Goal: Information Seeking & Learning: Check status

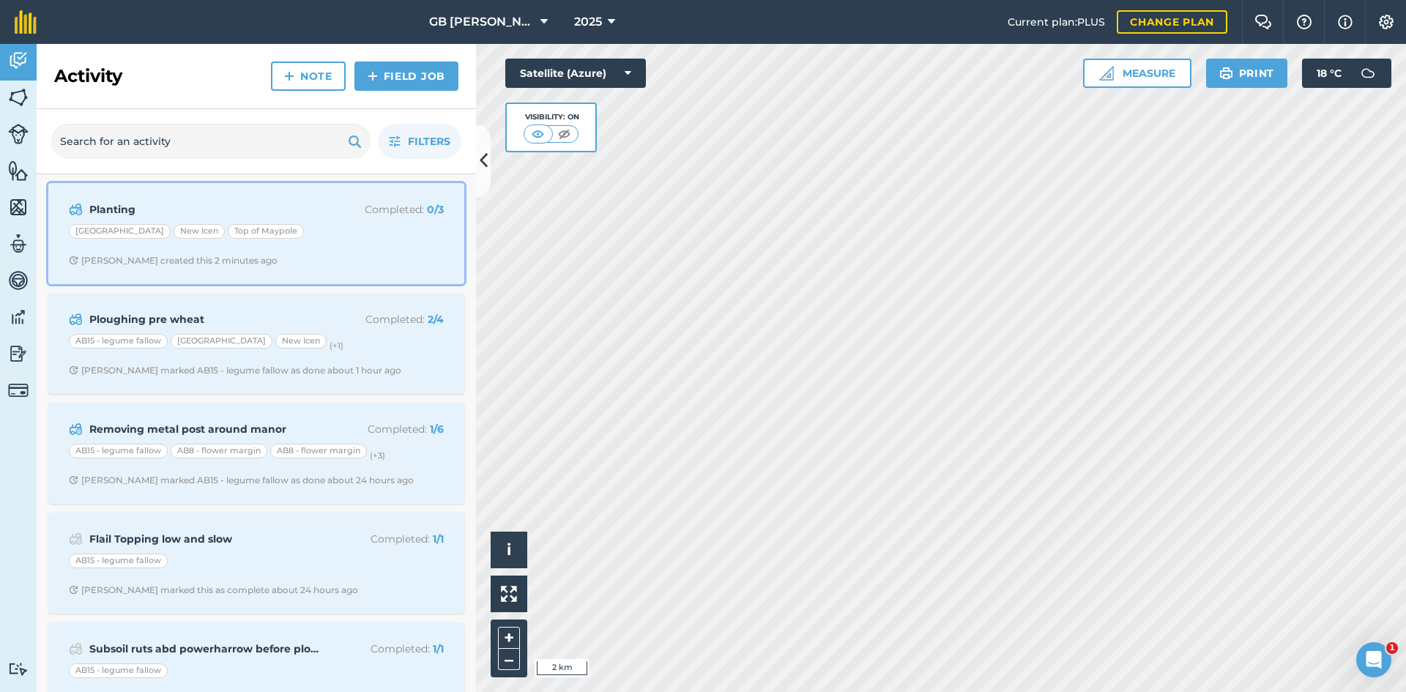
click at [365, 271] on div "Planting Completed : 0 / 3 Mackintosh Field New Icen Top of [PERSON_NAME] creat…" at bounding box center [256, 234] width 398 height 84
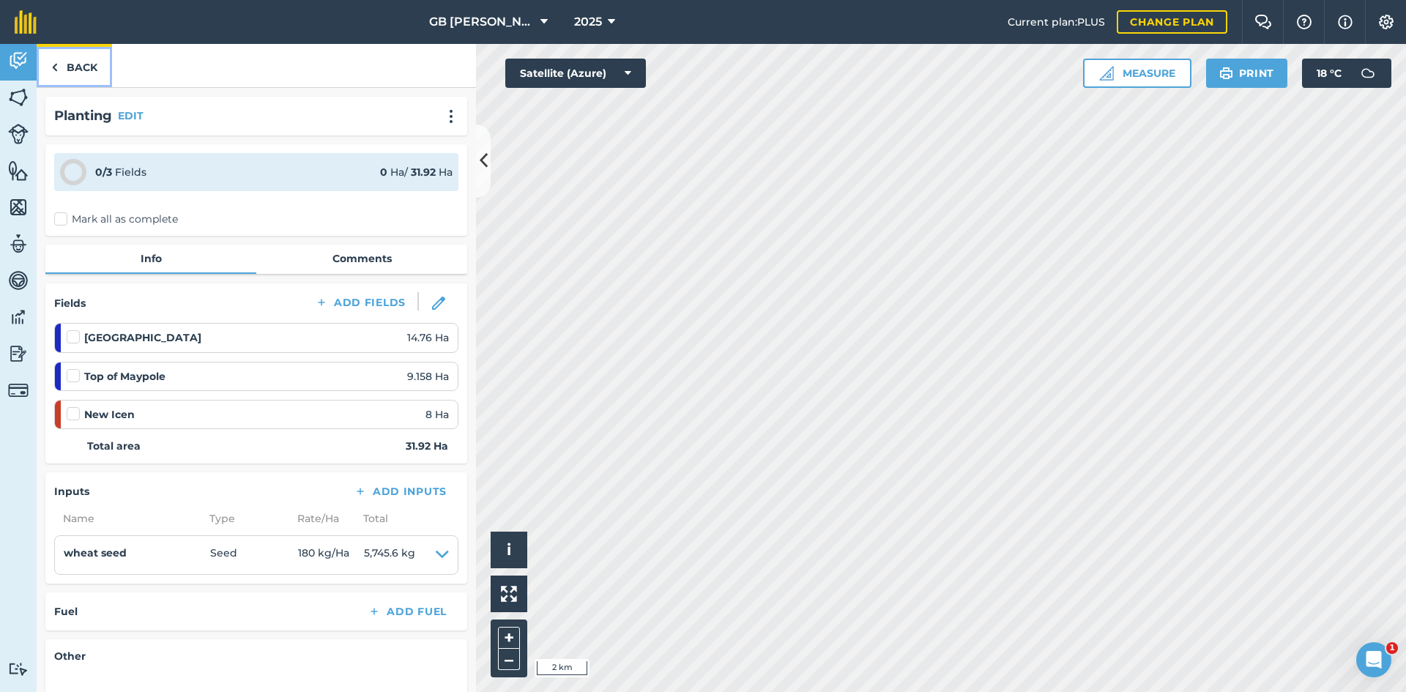
click at [79, 66] on link "Back" at bounding box center [74, 65] width 75 height 43
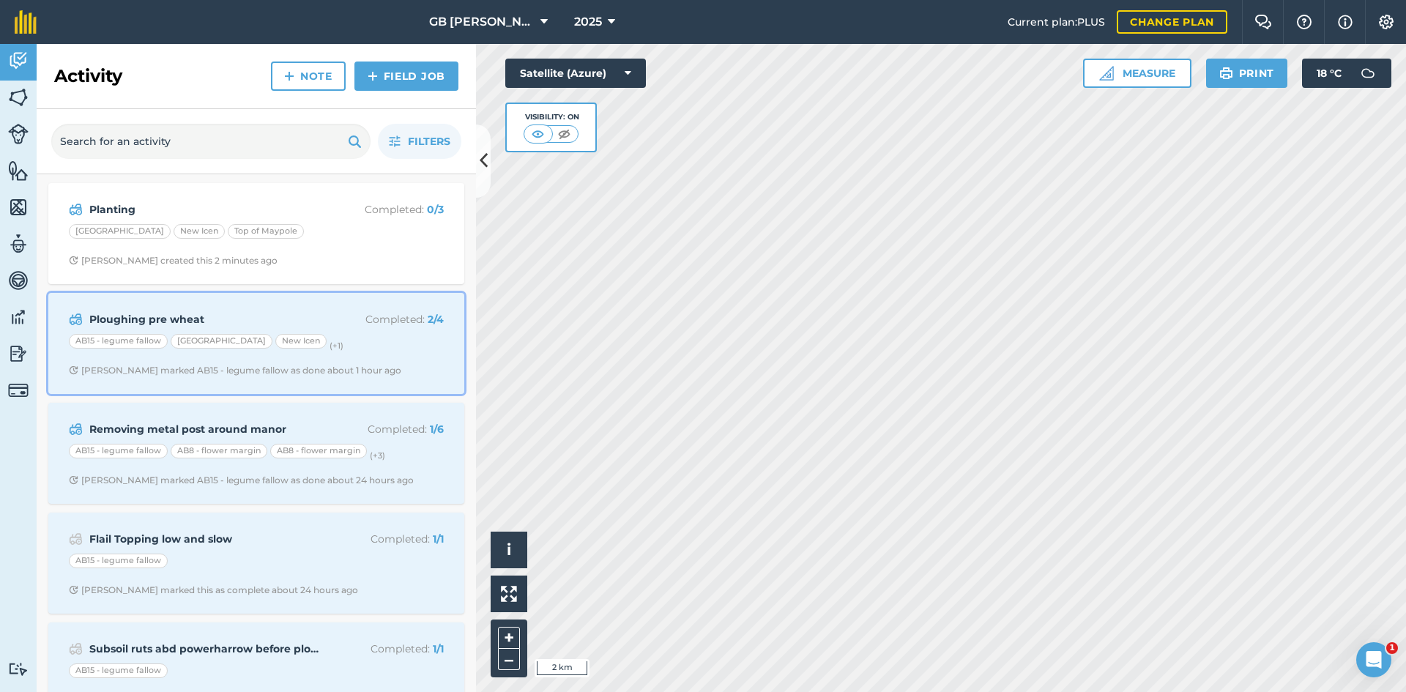
click at [408, 358] on div "Ploughing pre wheat Completed : 2 / 4 AB15 - legume fallow Mackintosh Field New…" at bounding box center [256, 344] width 398 height 84
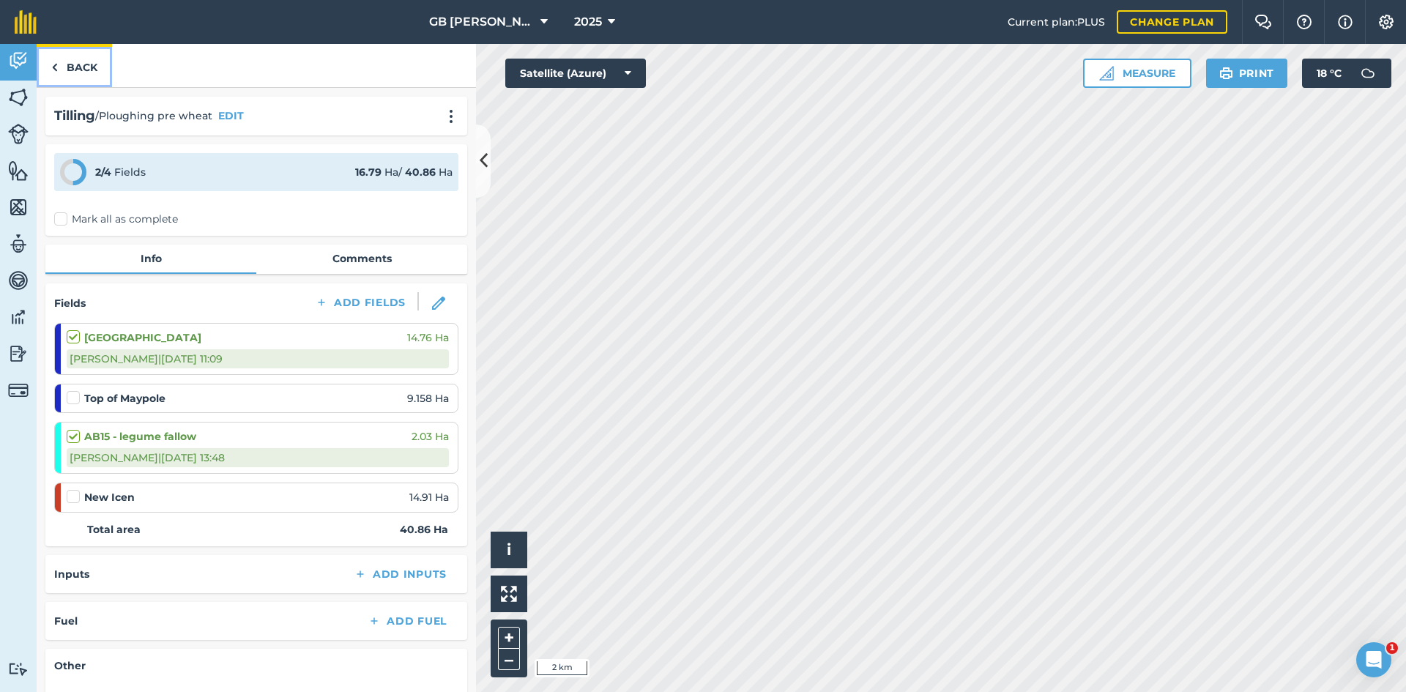
click at [89, 61] on link "Back" at bounding box center [74, 65] width 75 height 43
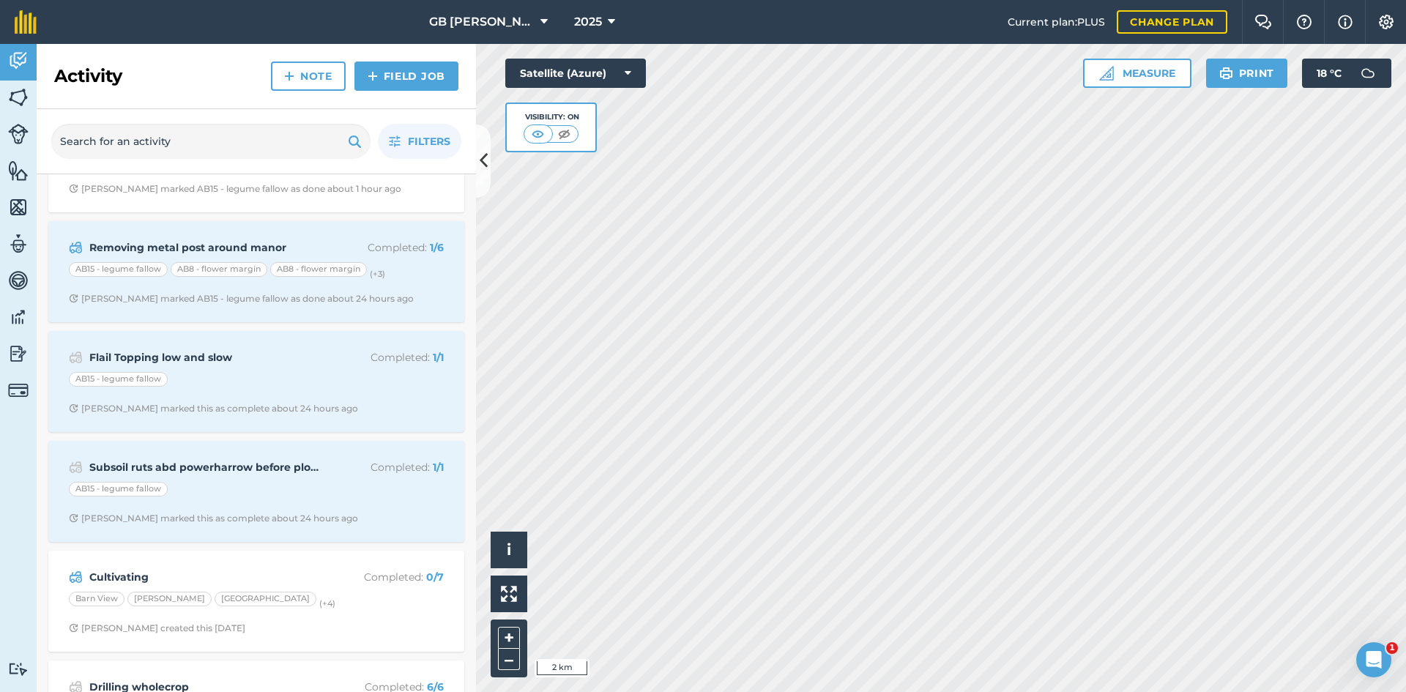
scroll to position [220, 0]
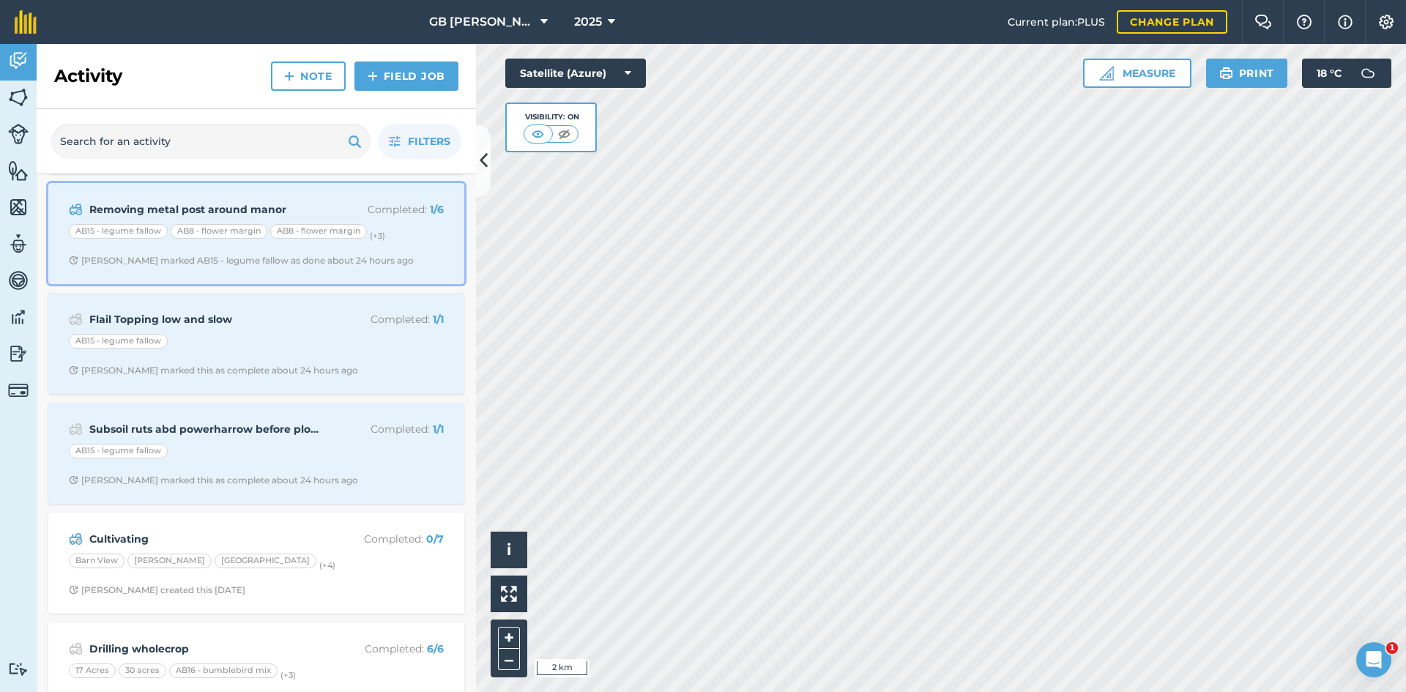
click at [412, 264] on span "[PERSON_NAME] marked AB15 - legume fallow as done about 24 hours ago" at bounding box center [256, 261] width 375 height 12
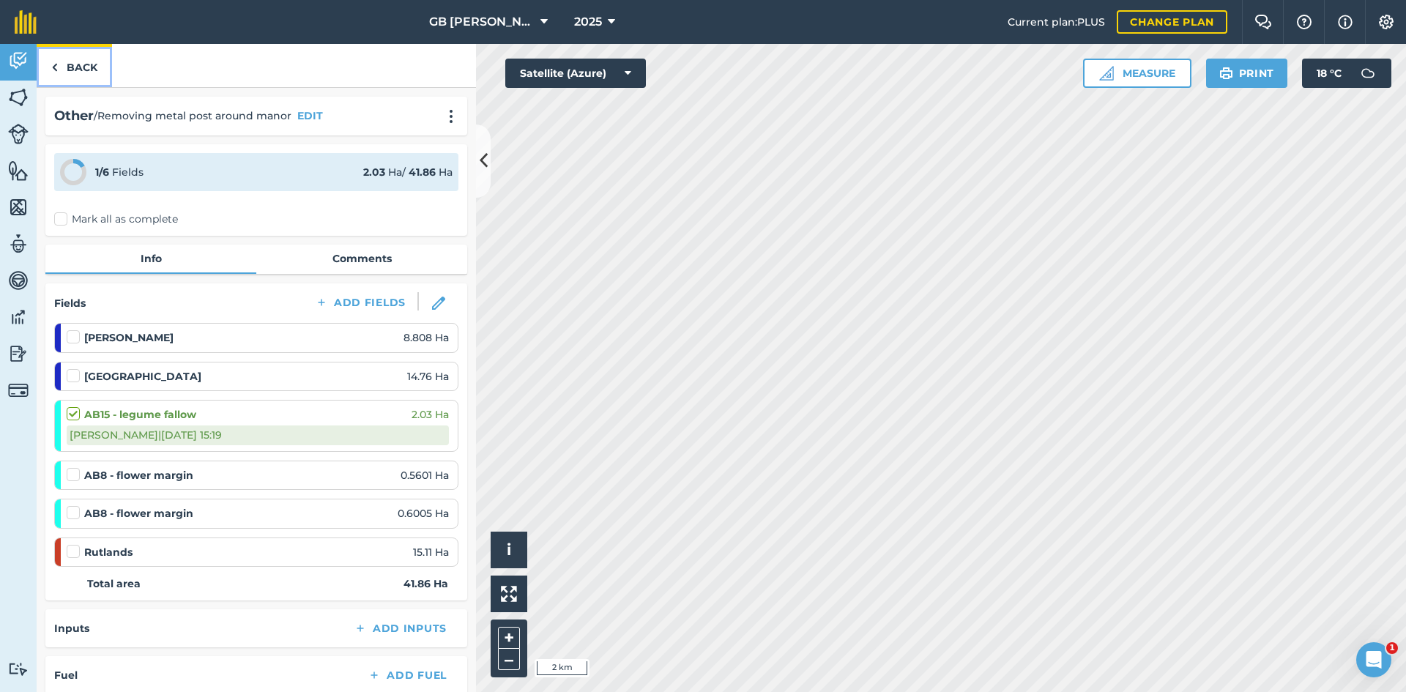
click at [93, 64] on link "Back" at bounding box center [74, 65] width 75 height 43
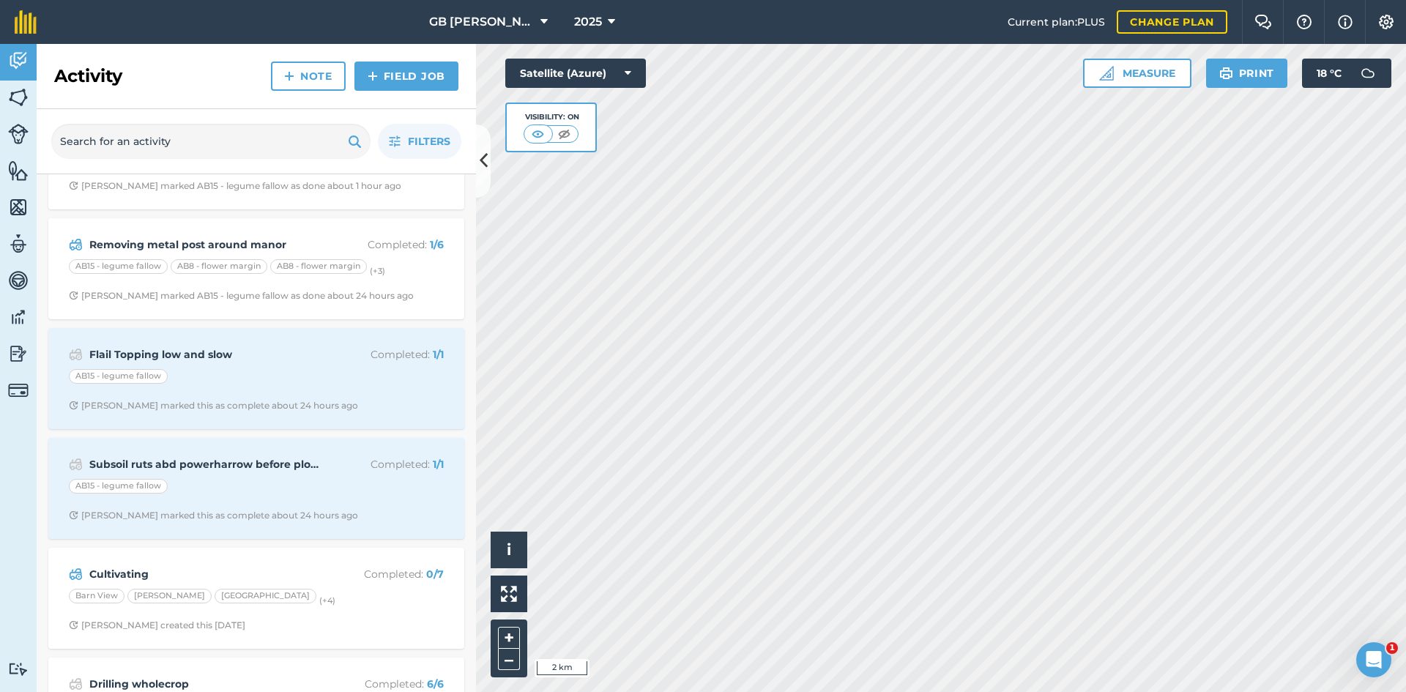
scroll to position [220, 0]
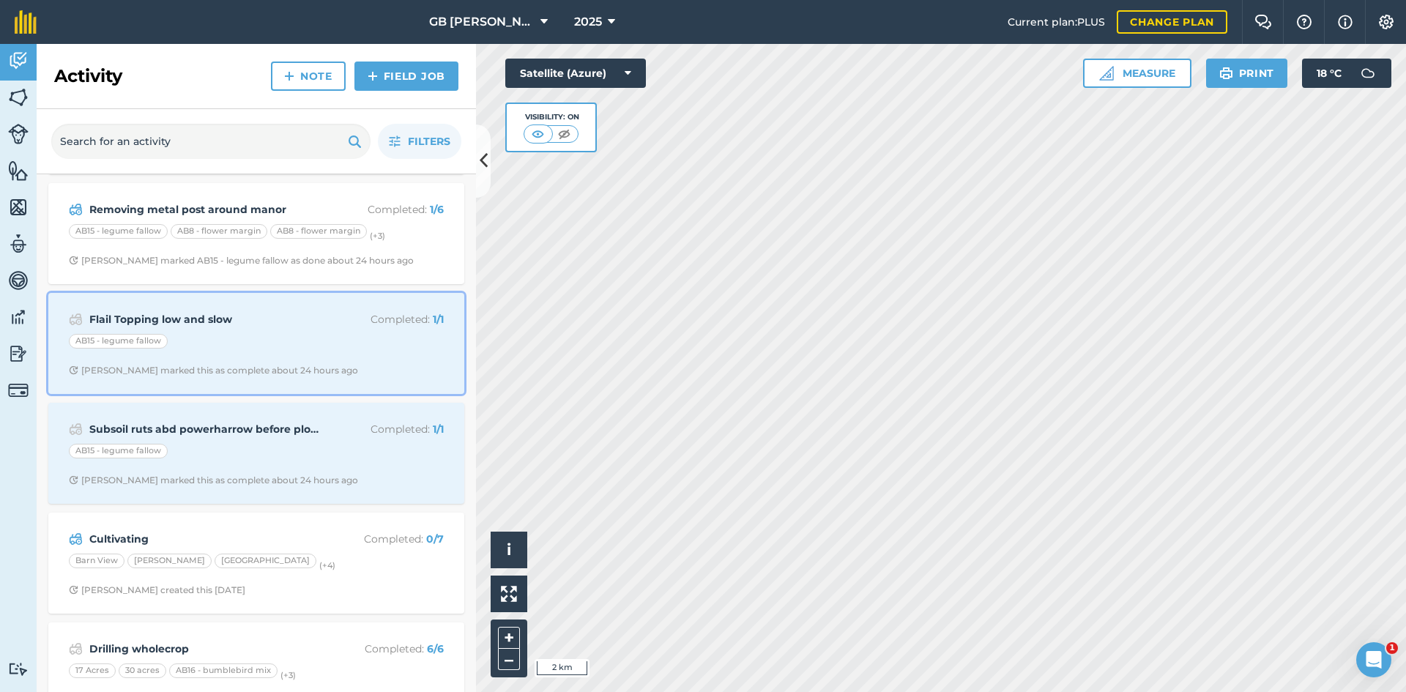
click at [404, 360] on div "Flail Topping low and slow Completed : 1 / 1 AB15 - legume [PERSON_NAME] marked…" at bounding box center [256, 344] width 398 height 84
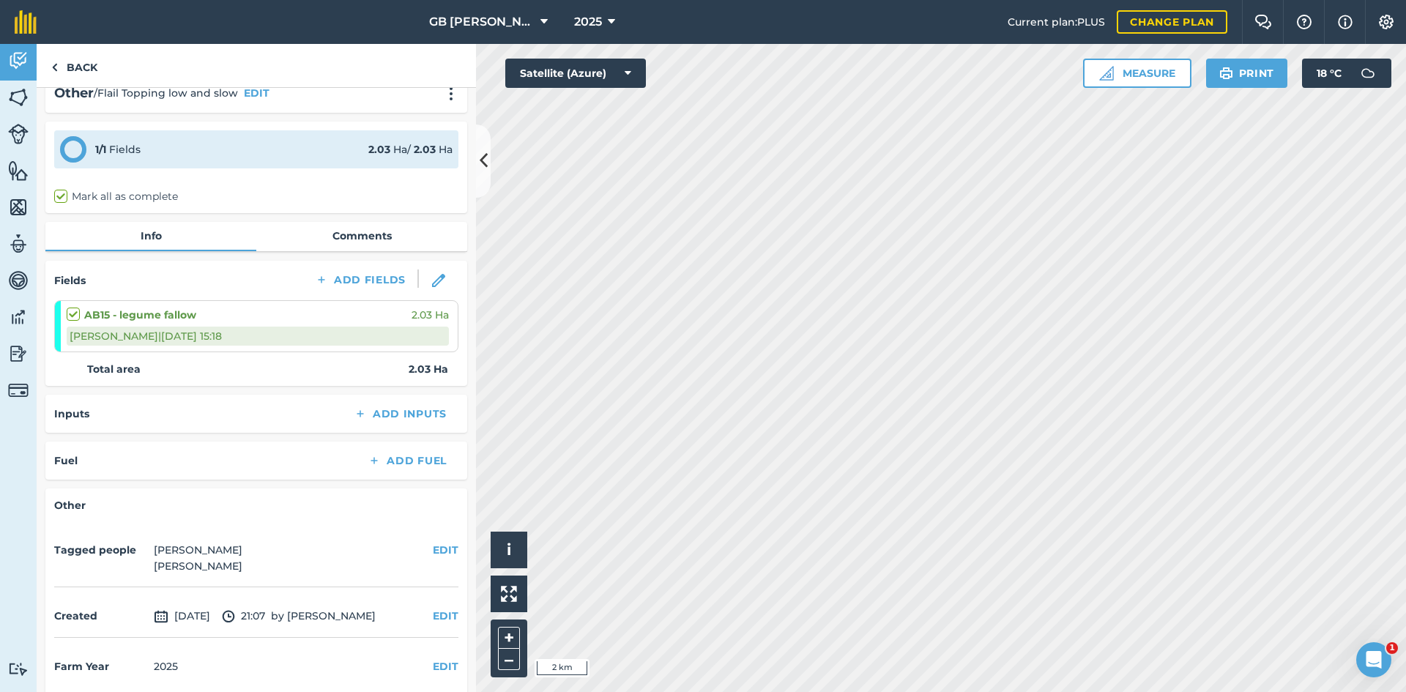
scroll to position [34, 0]
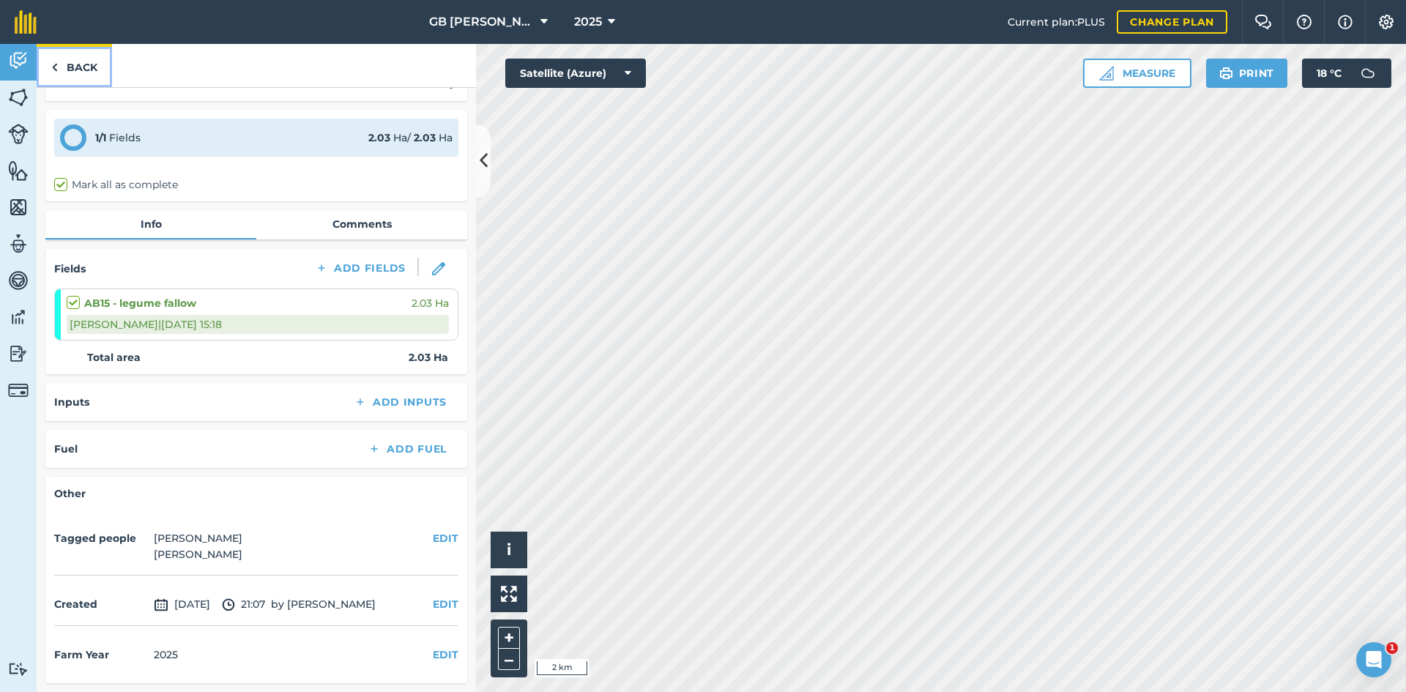
click at [80, 60] on link "Back" at bounding box center [74, 65] width 75 height 43
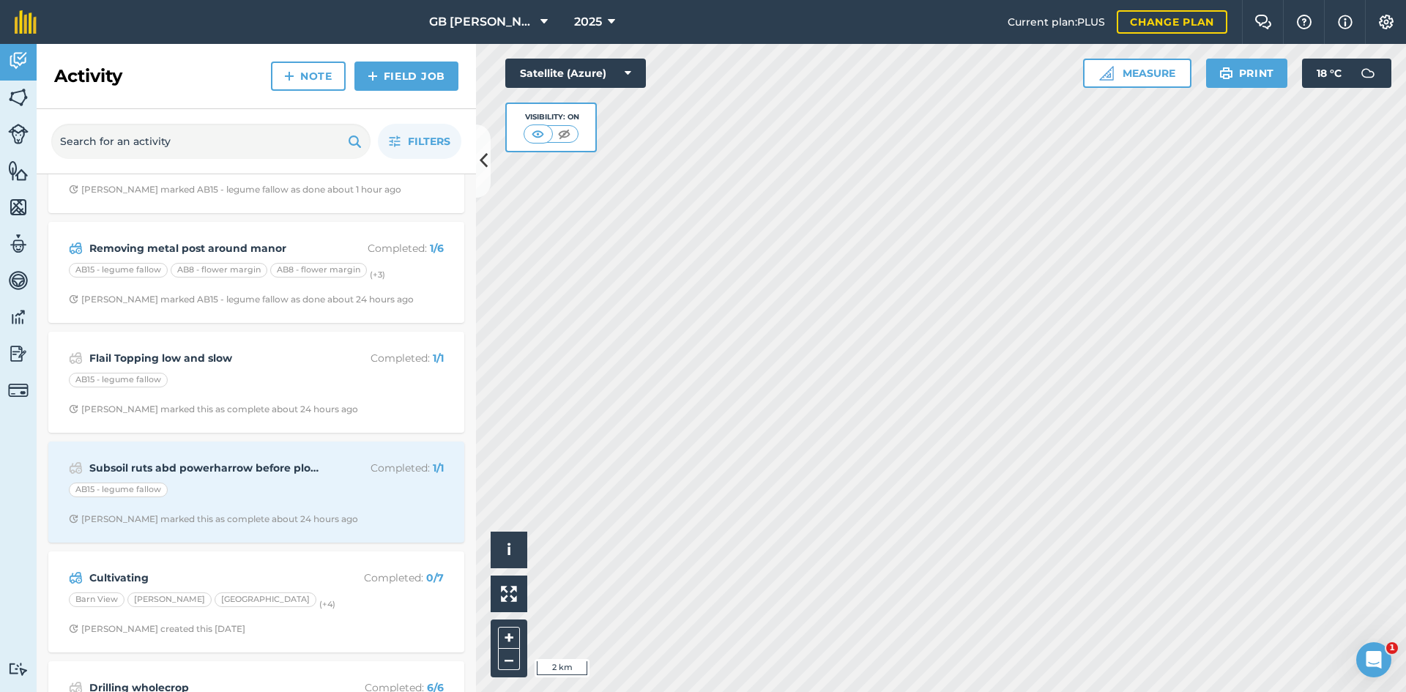
scroll to position [220, 0]
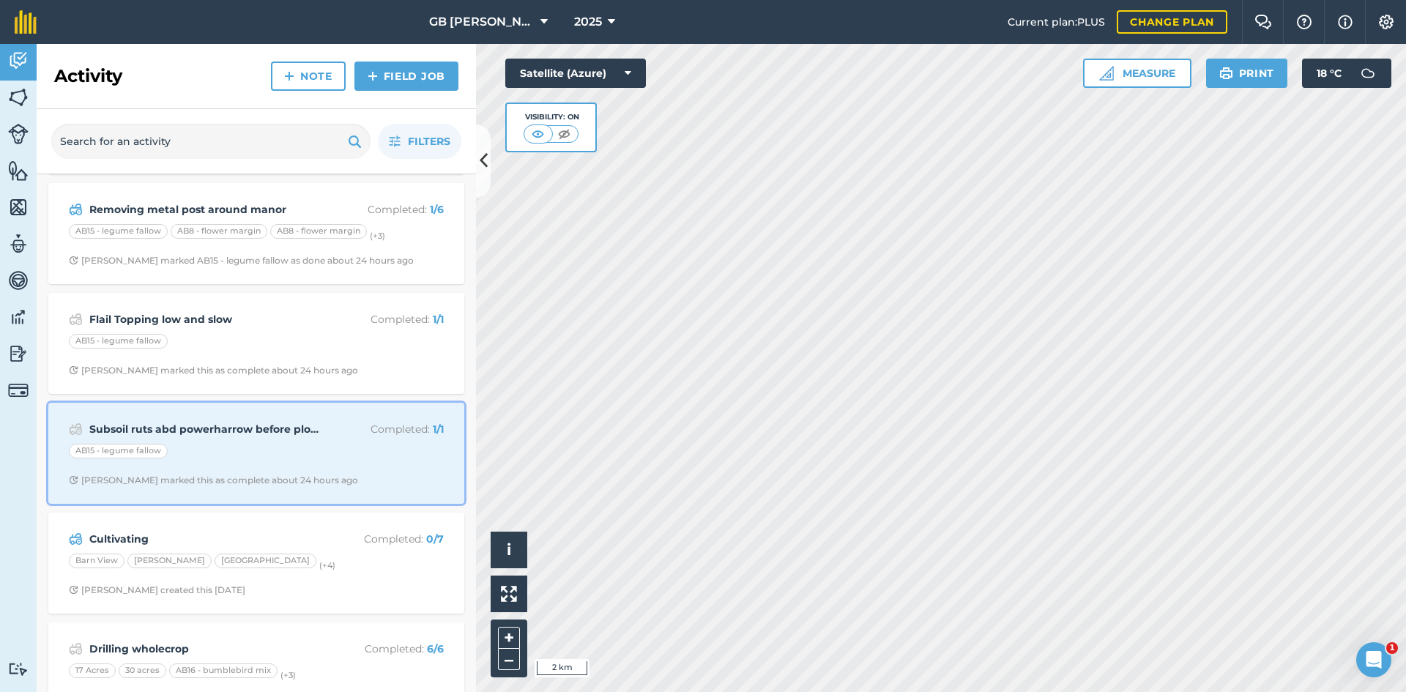
click at [355, 467] on div "Subsoil ruts abd powerharrow before plough Completed : 1 / 1 AB15 - legume [PER…" at bounding box center [256, 454] width 398 height 84
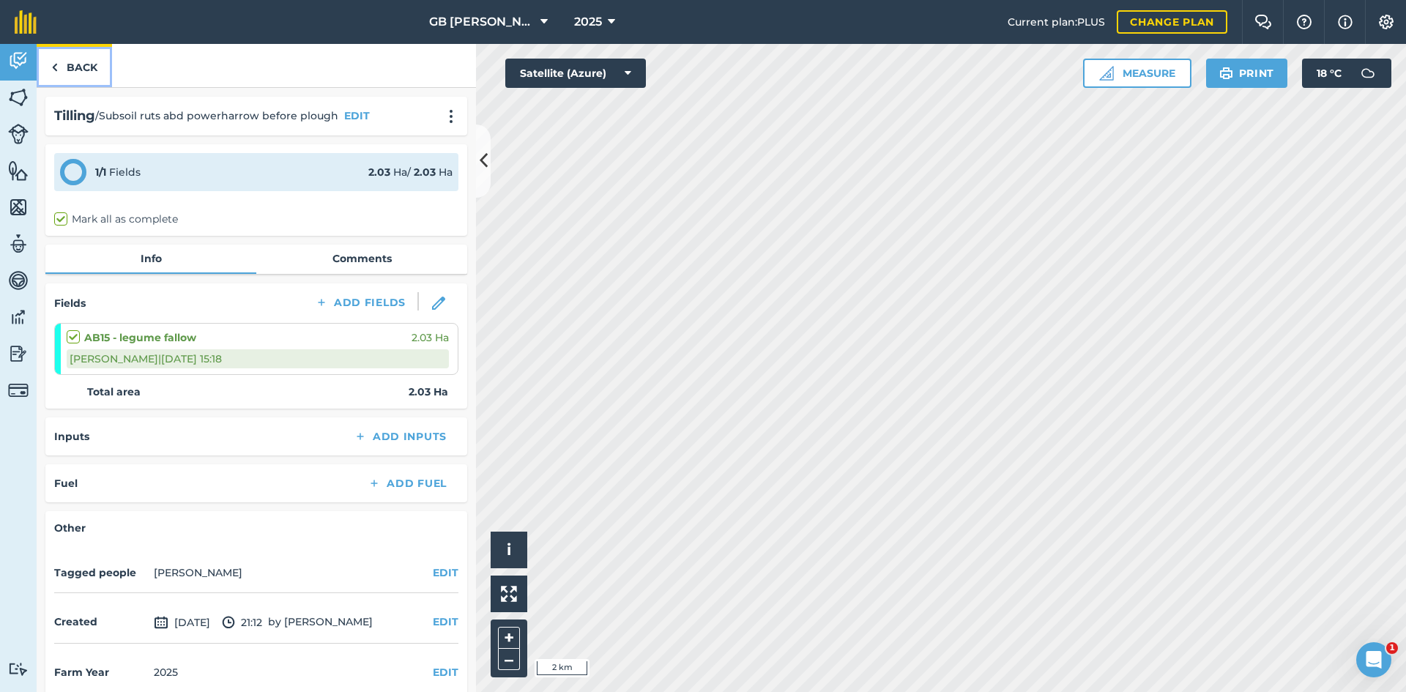
click at [92, 66] on link "Back" at bounding box center [74, 65] width 75 height 43
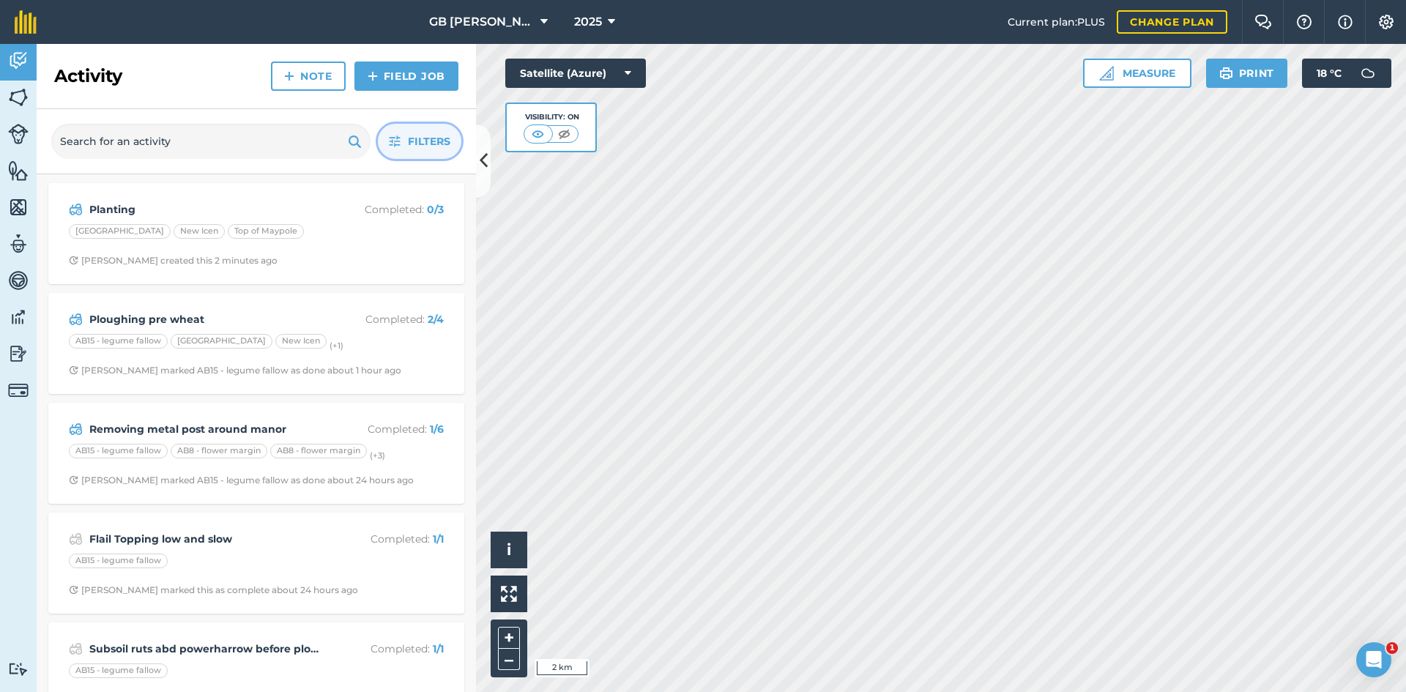
click at [437, 145] on span "Filters" at bounding box center [429, 141] width 42 height 16
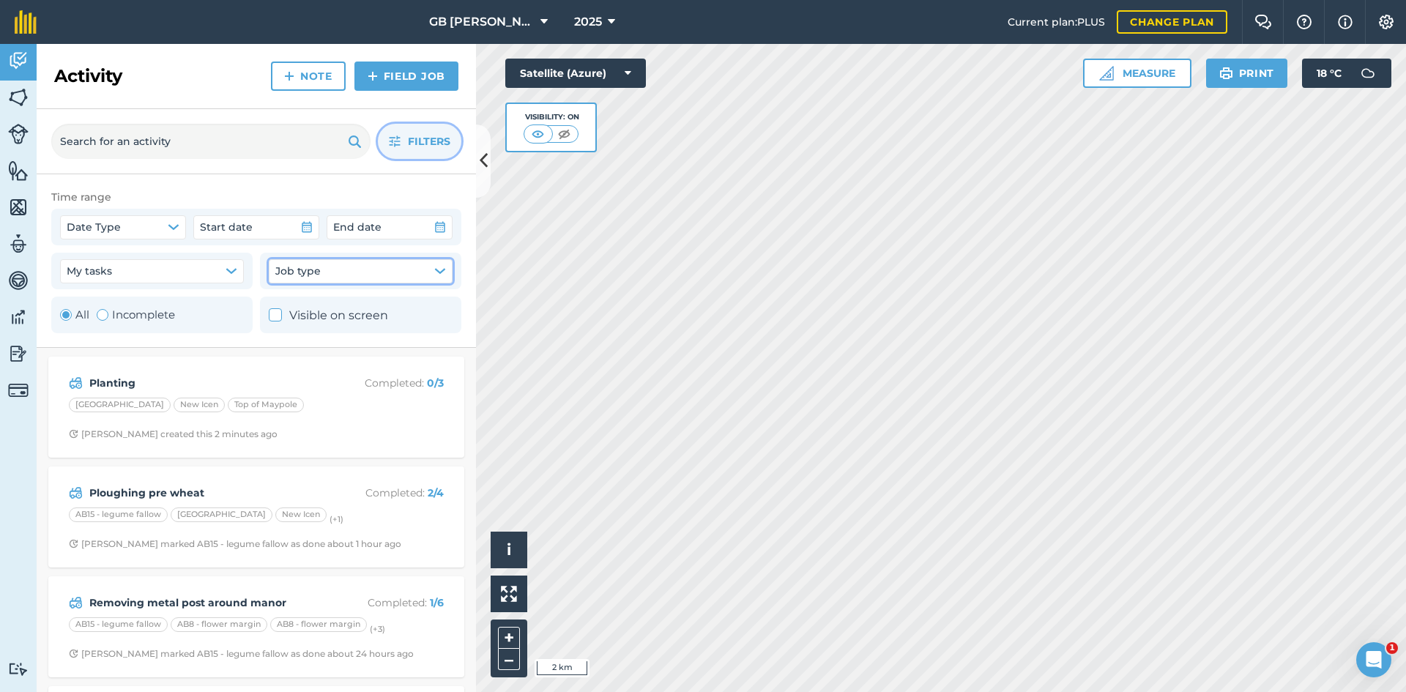
click at [349, 269] on button "Job type" at bounding box center [361, 270] width 184 height 23
click at [130, 277] on button "My tasks" at bounding box center [152, 270] width 184 height 23
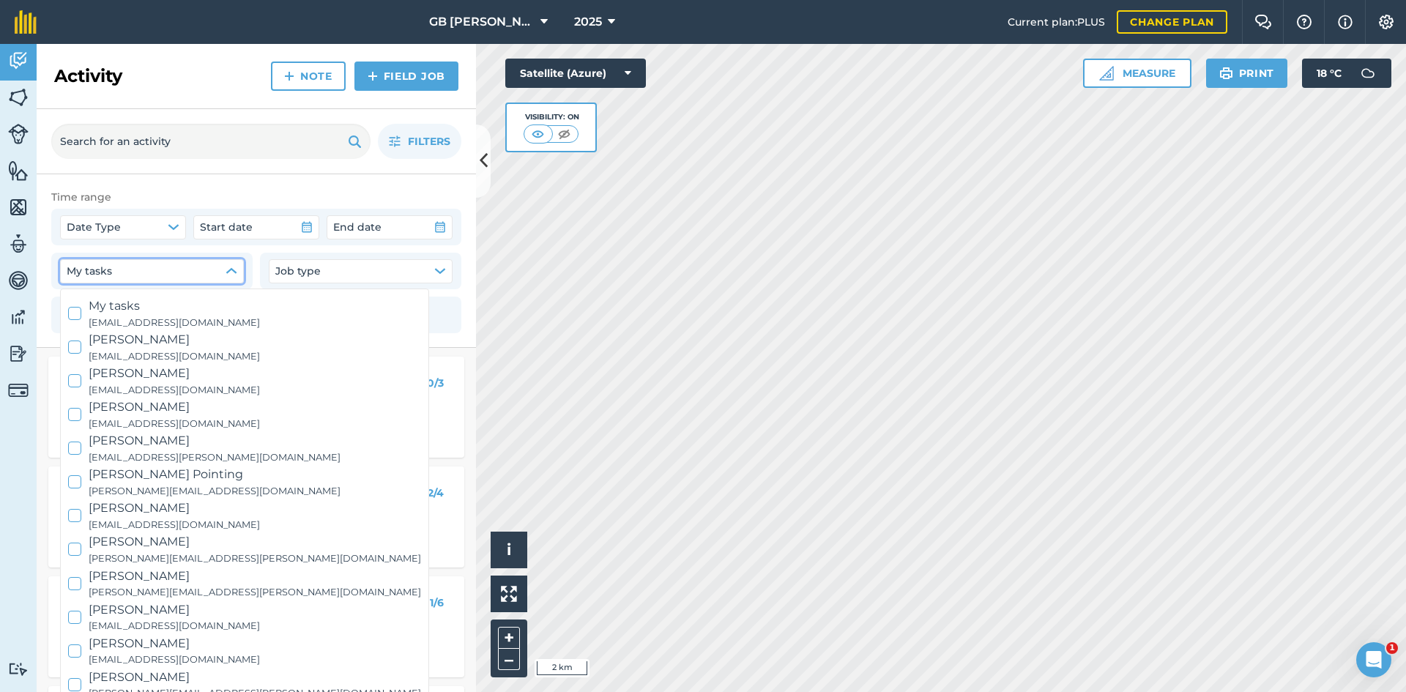
click at [79, 311] on icon at bounding box center [75, 314] width 10 height 10
checkbox input "true"
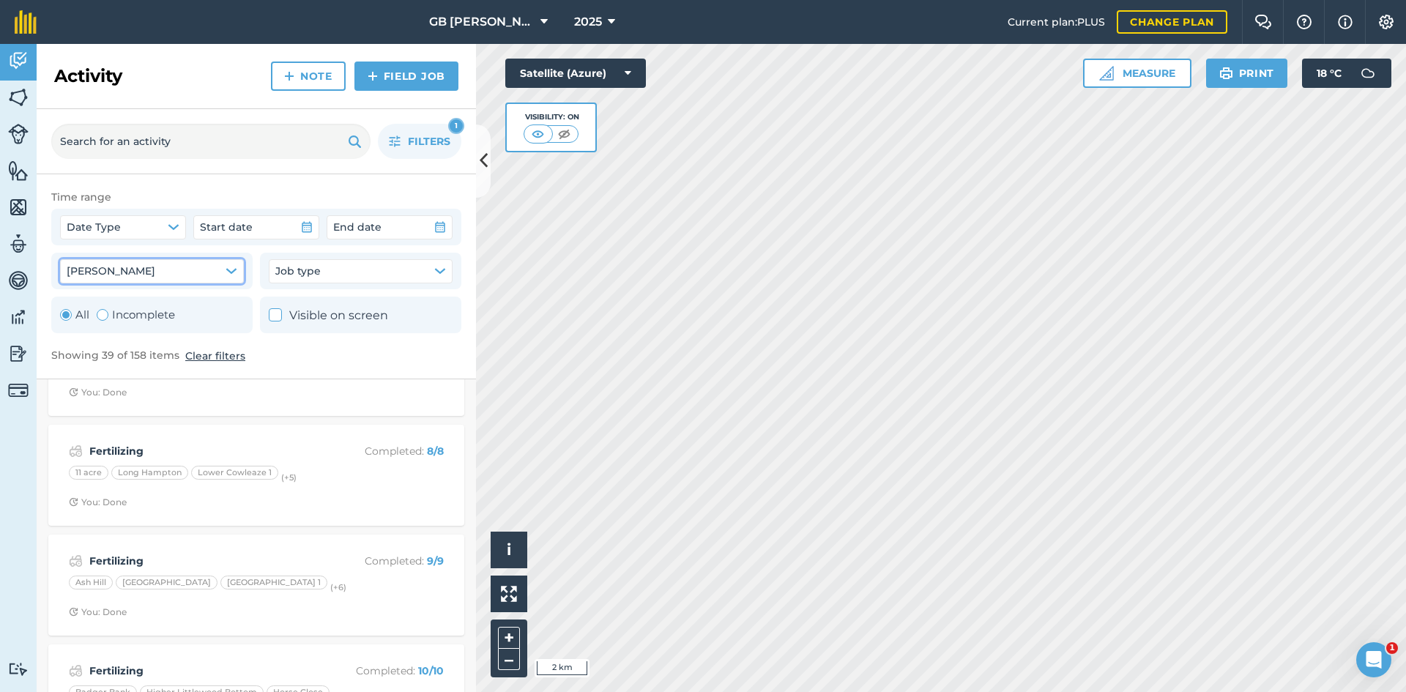
scroll to position [659, 0]
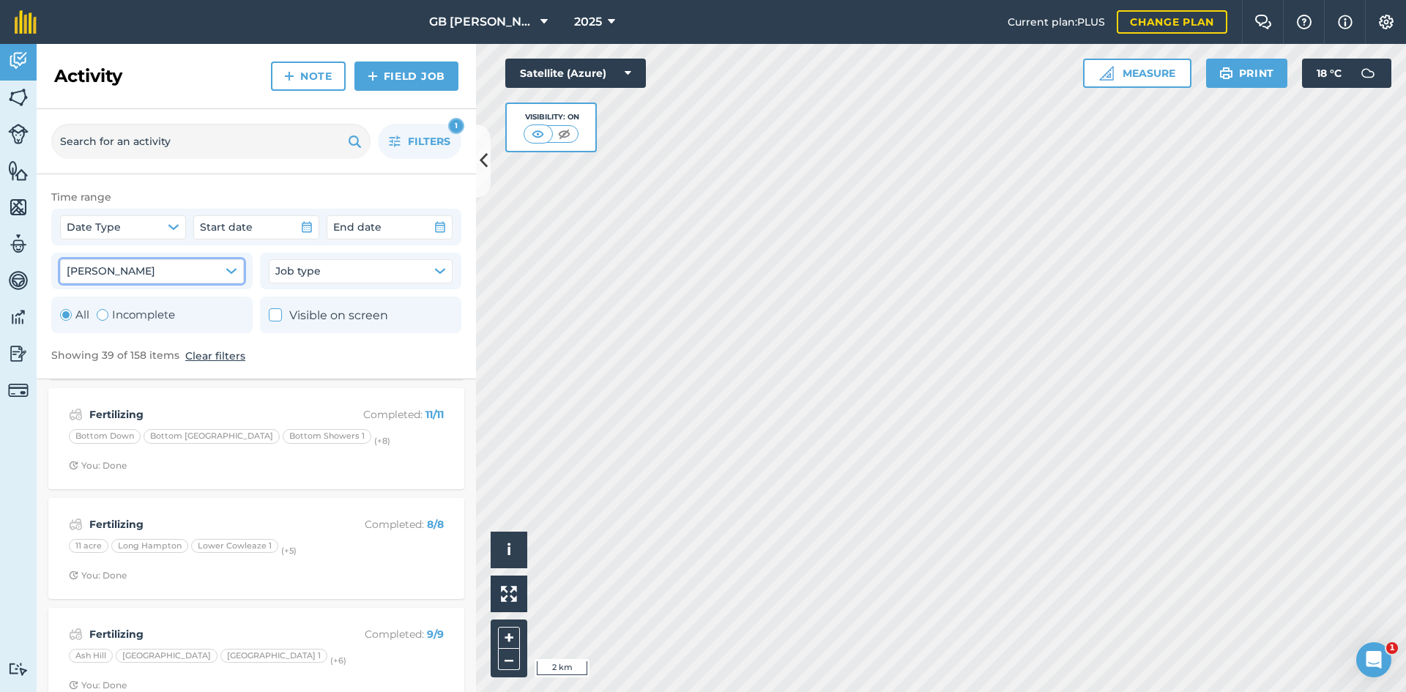
click at [226, 278] on button "[PERSON_NAME]" at bounding box center [152, 270] width 184 height 23
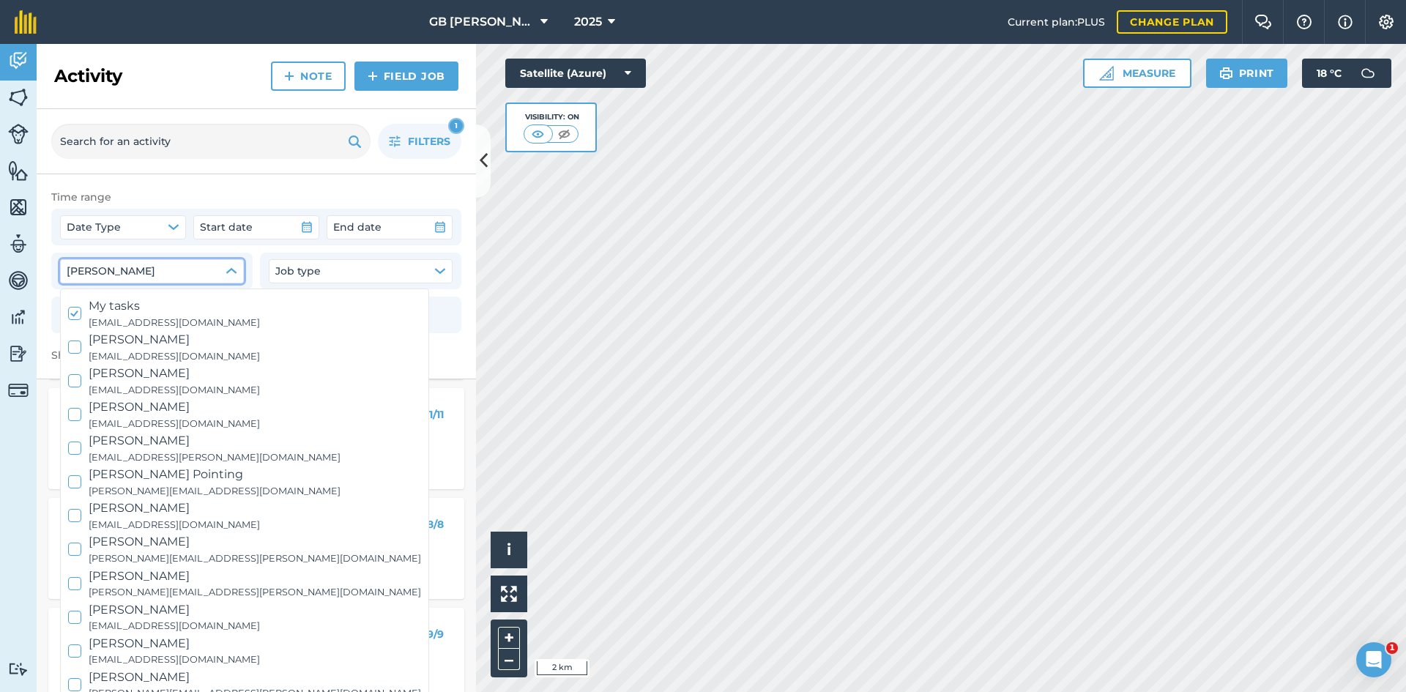
click at [75, 311] on icon at bounding box center [75, 314] width 10 height 10
checkbox input "false"
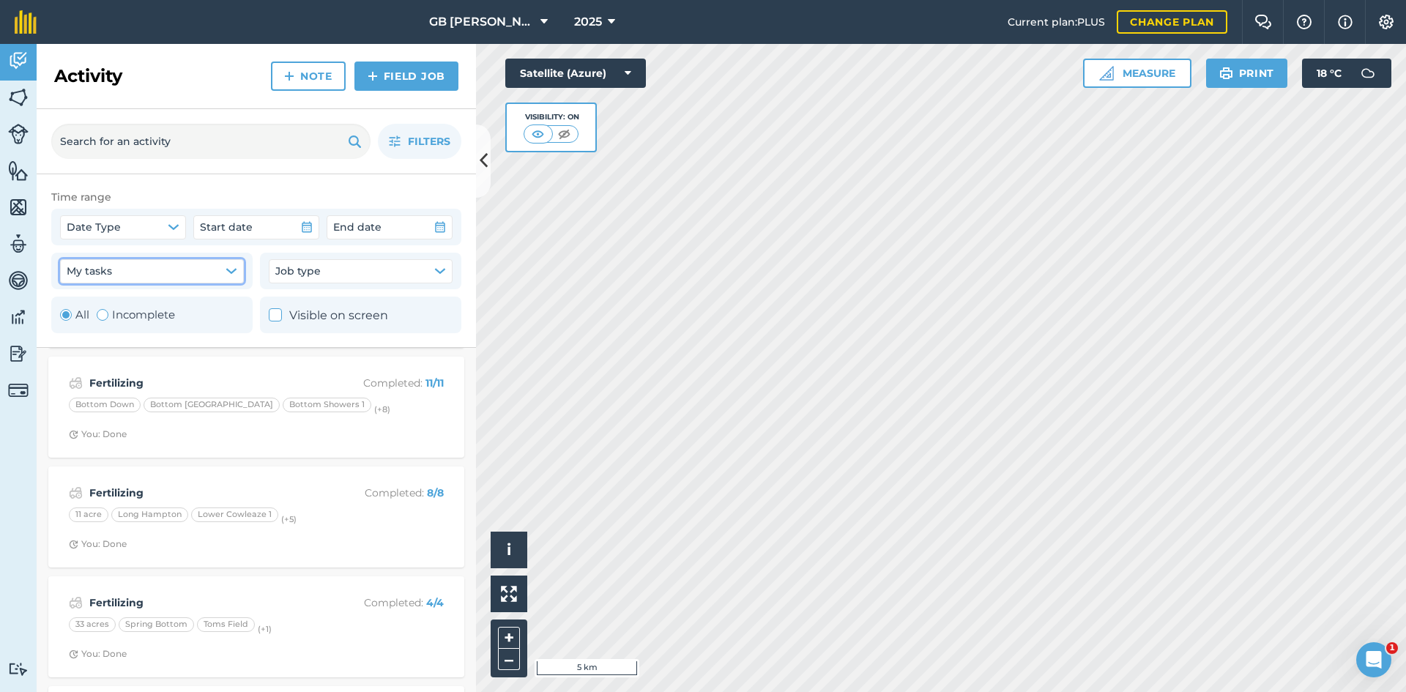
click at [236, 267] on icon "button" at bounding box center [232, 271] width 12 height 12
click at [20, 133] on img at bounding box center [18, 134] width 21 height 21
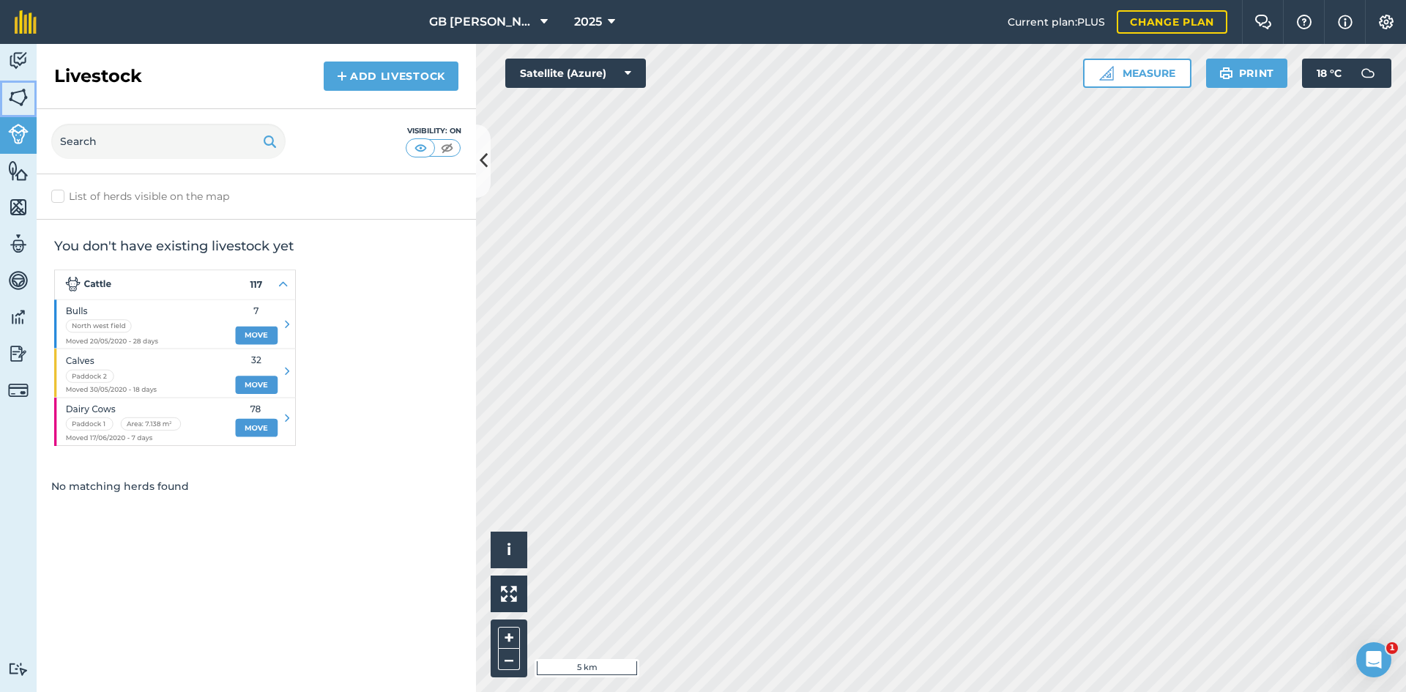
click at [12, 102] on img at bounding box center [18, 97] width 21 height 22
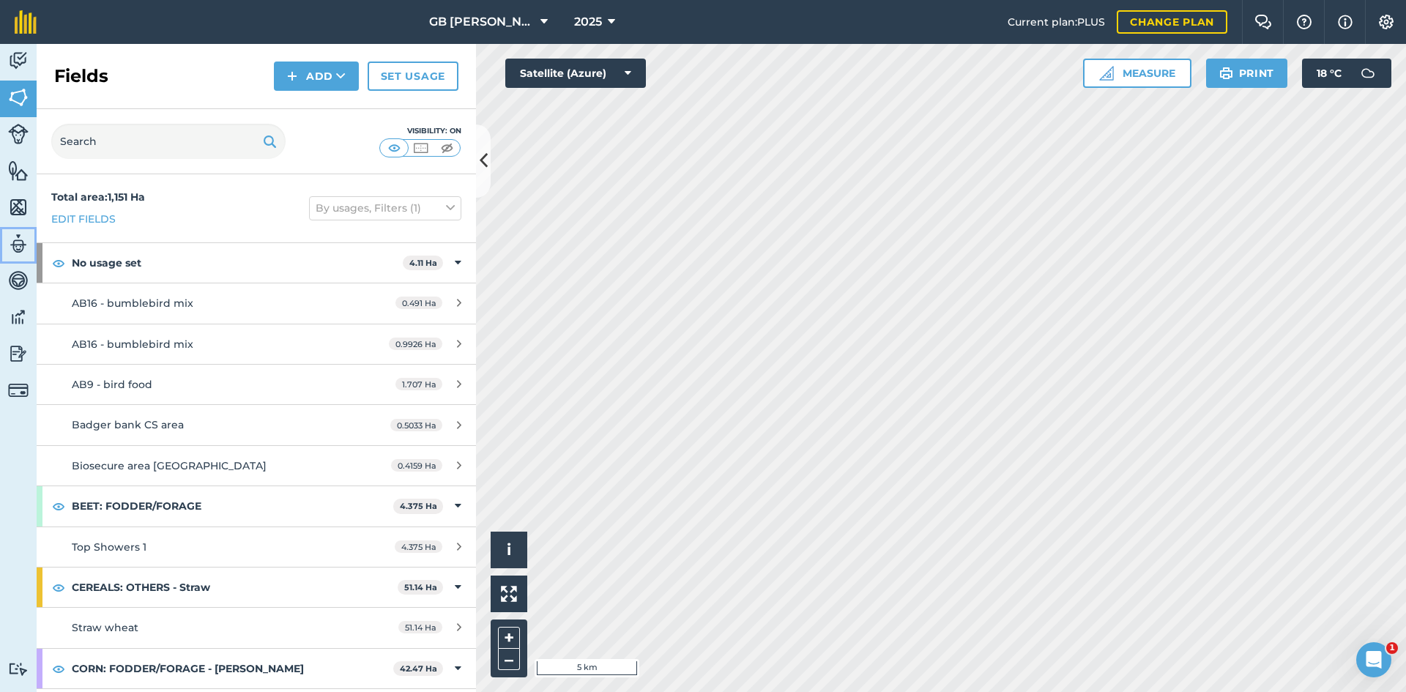
click at [15, 243] on img at bounding box center [18, 244] width 21 height 22
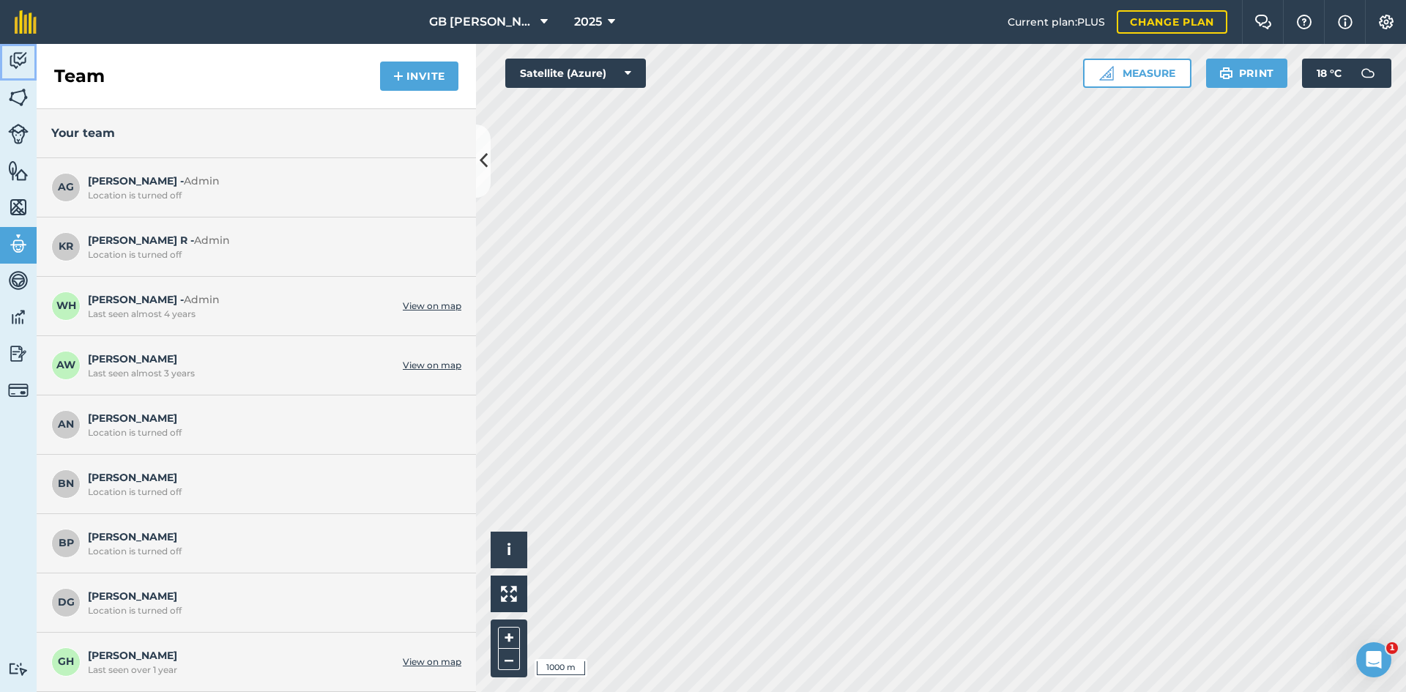
click at [10, 56] on img at bounding box center [18, 61] width 21 height 22
